Goal: Task Accomplishment & Management: Use online tool/utility

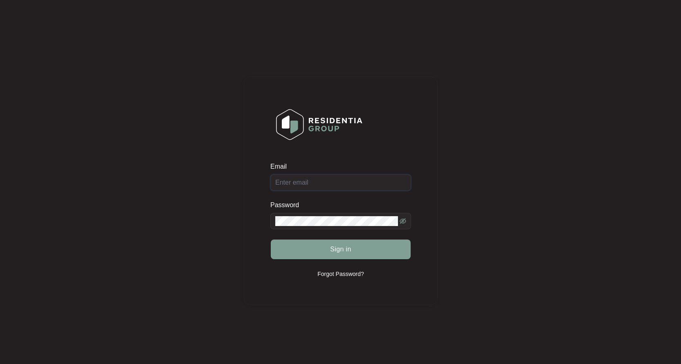
click at [348, 178] on input "Email" at bounding box center [340, 182] width 141 height 16
type input "[EMAIL_ADDRESS][DOMAIN_NAME]"
click at [271, 239] on button "Sign in" at bounding box center [341, 249] width 140 height 20
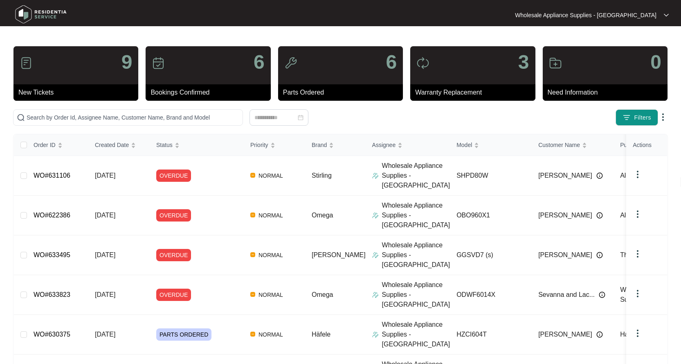
click at [328, 112] on div at bounding box center [279, 117] width 532 height 16
click at [599, 71] on div "0" at bounding box center [605, 65] width 125 height 38
click at [600, 73] on div "0" at bounding box center [605, 65] width 125 height 38
click at [600, 72] on div "0" at bounding box center [605, 65] width 125 height 38
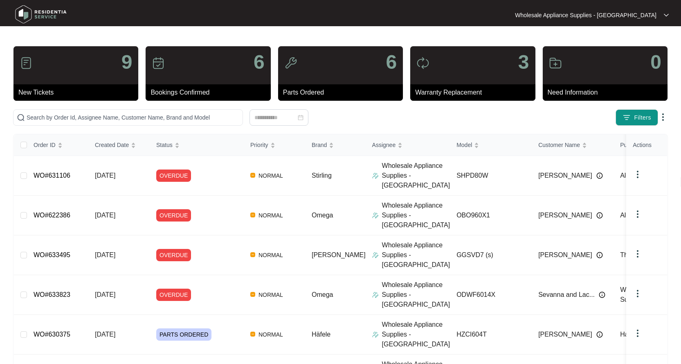
click at [566, 92] on p "Need Information" at bounding box center [608, 93] width 120 height 10
click at [566, 91] on p "Need Information" at bounding box center [608, 93] width 120 height 10
click at [552, 61] on img at bounding box center [555, 62] width 13 height 13
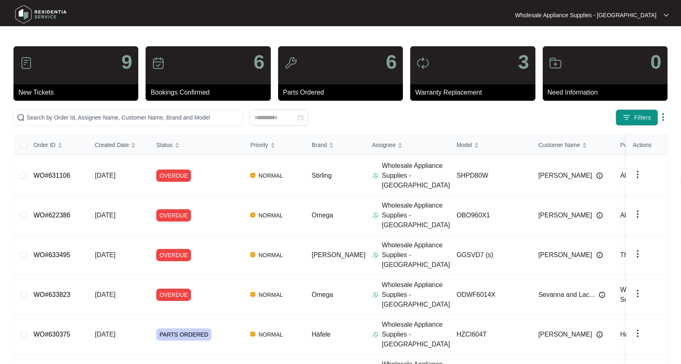
click at [552, 61] on img at bounding box center [555, 62] width 13 height 13
click at [651, 117] on span "Filters" at bounding box center [642, 117] width 17 height 9
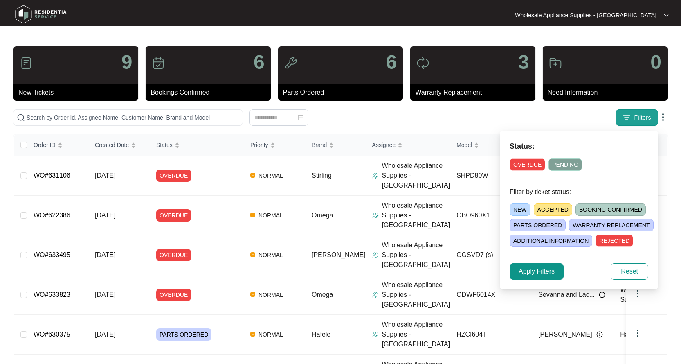
click at [650, 119] on span "Filters" at bounding box center [642, 117] width 17 height 9
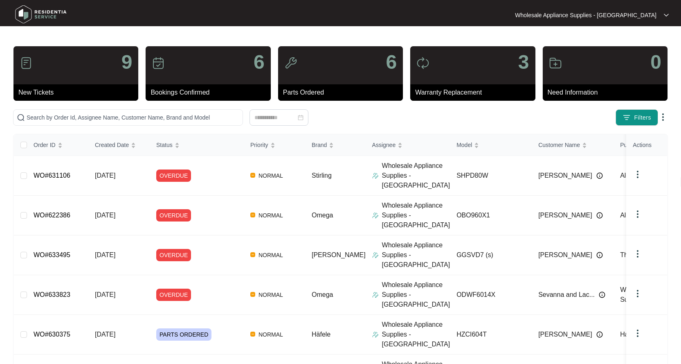
click at [662, 117] on img at bounding box center [663, 117] width 10 height 10
click at [91, 118] on input "text" at bounding box center [133, 117] width 213 height 9
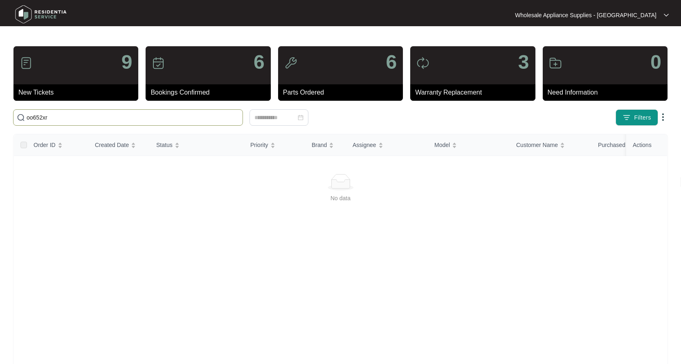
type input "oo652xr"
click at [75, 116] on input "oo652xr" at bounding box center [133, 117] width 213 height 9
